Goal: Information Seeking & Learning: Learn about a topic

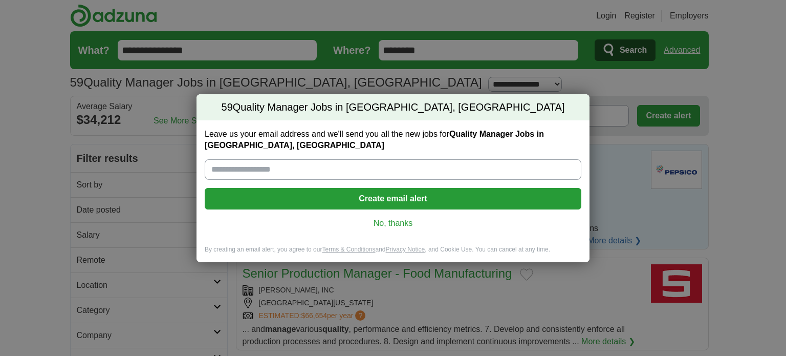
click at [341, 168] on input "Leave us your email address and we'll send you all the new jobs for Quality Man…" at bounding box center [393, 169] width 377 height 20
click at [396, 219] on link "No, thanks" at bounding box center [393, 223] width 360 height 11
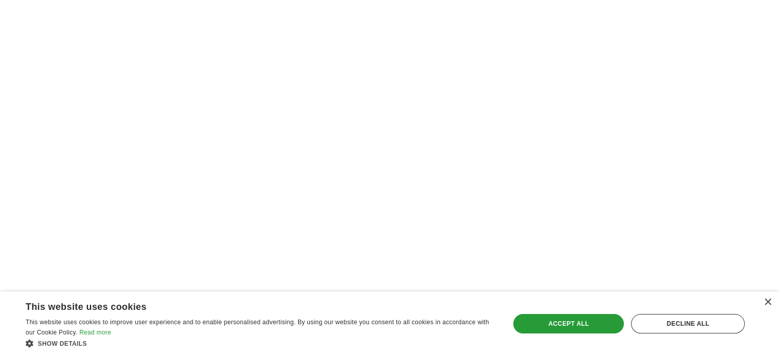
scroll to position [1638, 0]
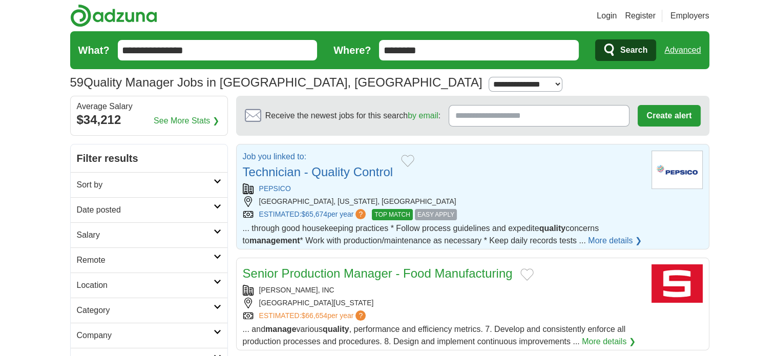
drag, startPoint x: 521, startPoint y: 179, endPoint x: 530, endPoint y: 189, distance: 14.1
click at [523, 182] on div "Job you linked to: Technician - Quality Control PEPSICO [GEOGRAPHIC_DATA], [US_…" at bounding box center [443, 198] width 400 height 96
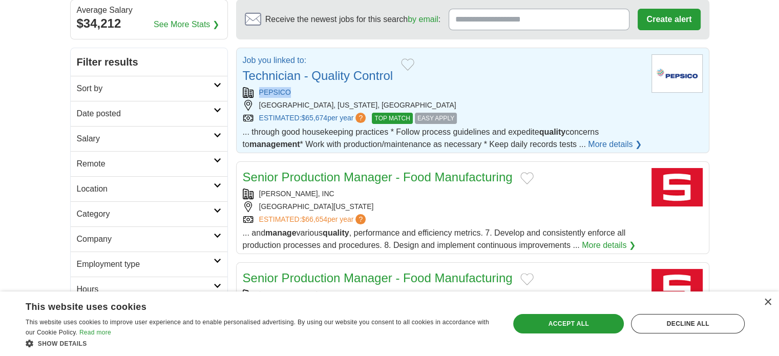
scroll to position [102, 0]
